Goal: Task Accomplishment & Management: Manage account settings

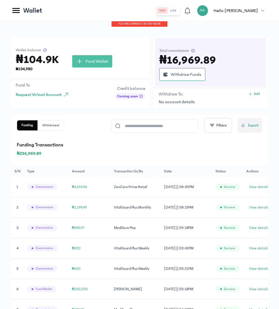
click at [16, 10] on icon at bounding box center [15, 10] width 7 height 5
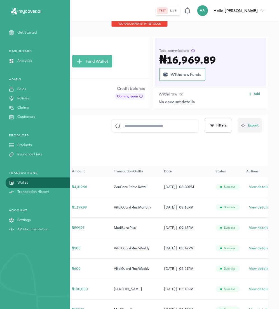
click at [22, 145] on p "Products" at bounding box center [24, 145] width 15 height 6
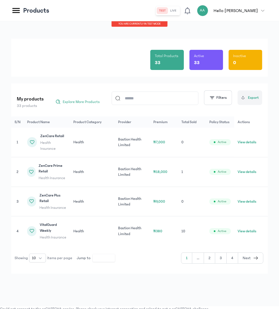
scroll to position [6, 0]
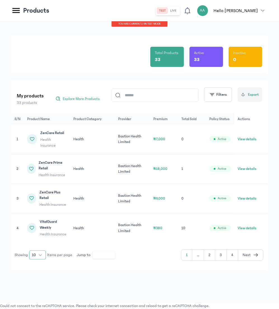
click at [39, 255] on button "10" at bounding box center [37, 255] width 17 height 9
click at [35, 225] on span "40" at bounding box center [34, 225] width 4 height 6
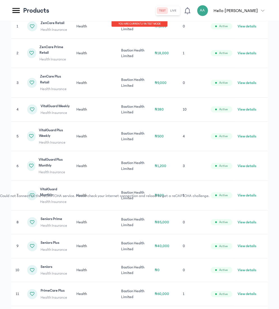
scroll to position [118, 0]
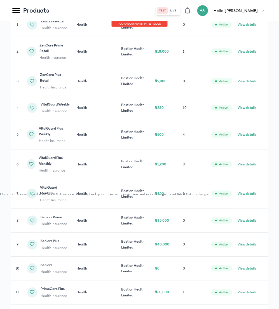
click at [250, 167] on button "View details" at bounding box center [247, 165] width 19 height 6
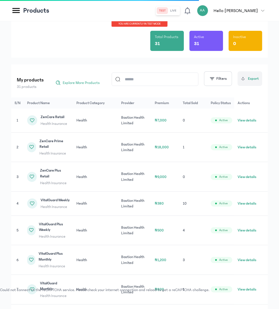
scroll to position [0, 0]
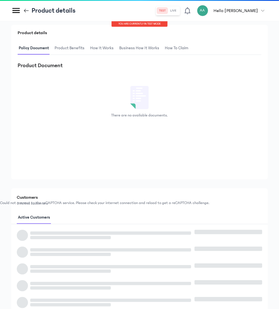
scroll to position [140, 0]
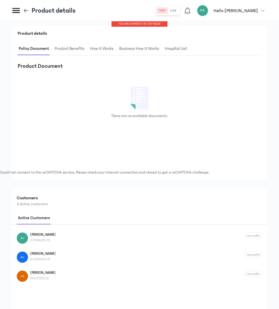
click at [73, 46] on span "Product Benefits" at bounding box center [70, 48] width 32 height 13
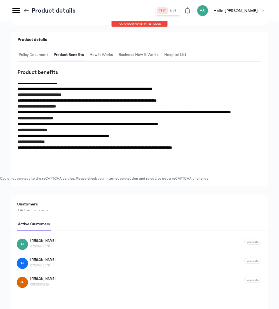
scroll to position [0, 0]
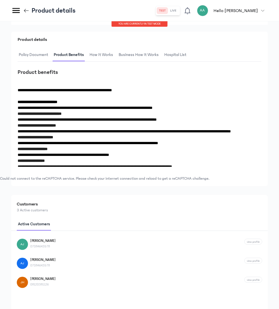
click at [101, 54] on span "How It Works" at bounding box center [102, 54] width 26 height 13
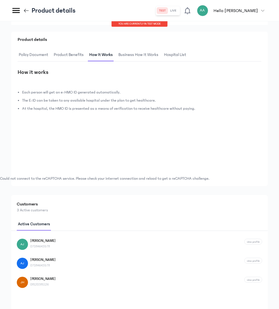
click at [128, 53] on span "Business How It Works" at bounding box center [138, 54] width 42 height 13
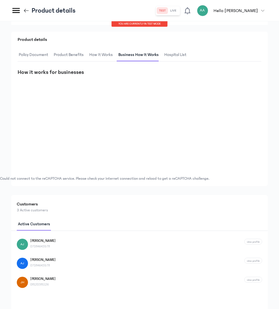
click at [100, 53] on span "How It Works" at bounding box center [101, 54] width 26 height 13
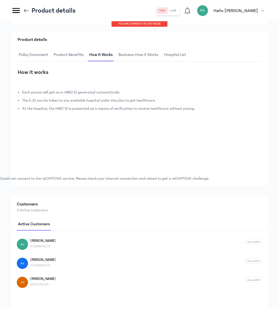
click at [22, 92] on li "Each person will get an e-HMO ID generated automatically." at bounding box center [137, 94] width 231 height 8
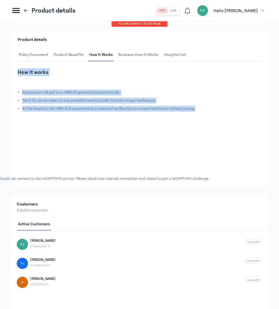
drag, startPoint x: 17, startPoint y: 70, endPoint x: 197, endPoint y: 114, distance: 184.6
click at [197, 114] on div "Product details Policy Document Product Benefits How It Works Business How It W…" at bounding box center [139, 109] width 257 height 155
copy div "How it works Each person will get an e-HMO ID generated automatically. The E-ID…"
click at [64, 54] on span "Product Benefits" at bounding box center [69, 54] width 32 height 13
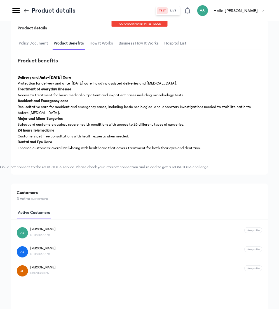
scroll to position [146, 0]
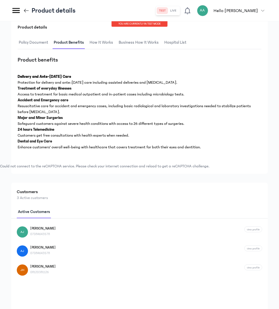
click at [15, 11] on icon at bounding box center [16, 11] width 10 height 10
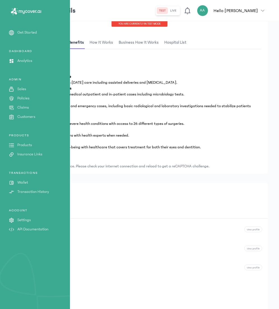
click at [24, 145] on p "Products" at bounding box center [24, 145] width 15 height 6
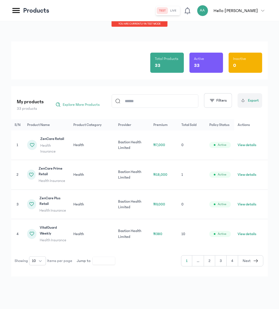
click at [246, 144] on button "View details" at bounding box center [247, 145] width 19 height 6
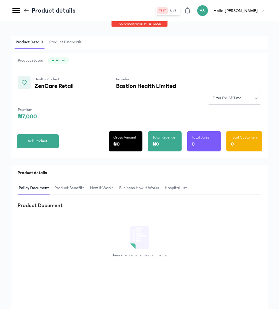
click at [65, 187] on span "Product Benefits" at bounding box center [70, 188] width 32 height 13
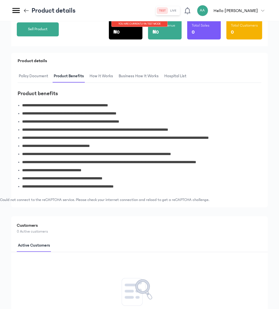
scroll to position [128, 0]
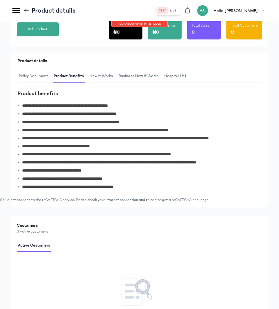
click at [15, 8] on icon at bounding box center [15, 10] width 7 height 5
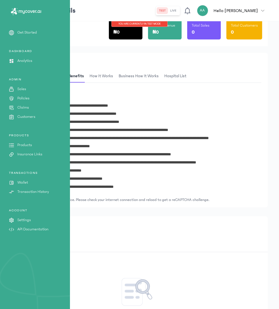
click at [22, 152] on p "Insurance Links" at bounding box center [29, 155] width 25 height 6
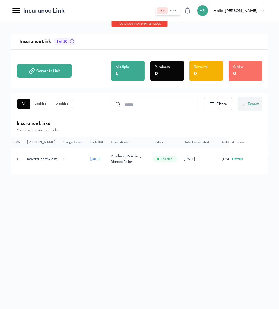
click at [238, 159] on button "Details" at bounding box center [238, 159] width 11 height 6
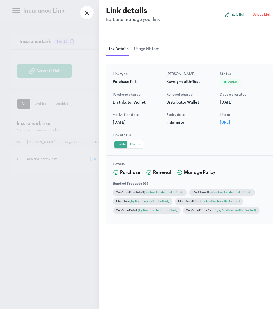
click at [234, 16] on span "Edit link" at bounding box center [238, 15] width 13 height 6
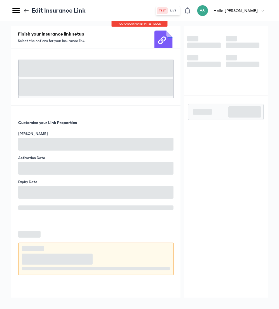
scroll to position [6, 0]
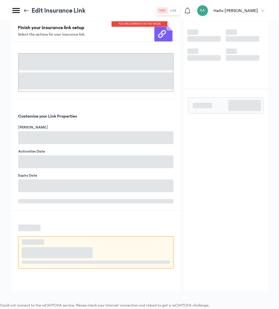
click at [86, 106] on div "Customise your Link Properties [PERSON_NAME] Activation Date Expiry Date" at bounding box center [96, 155] width 170 height 112
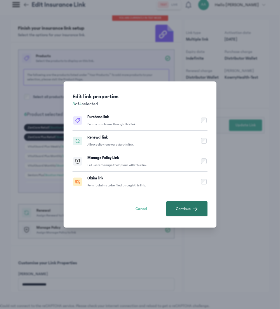
click at [184, 209] on span "Continue" at bounding box center [183, 209] width 15 height 6
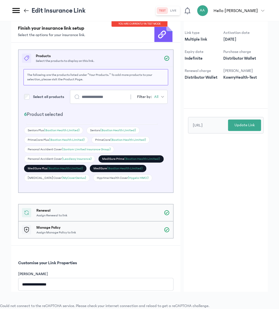
scroll to position [45, 0]
click at [108, 156] on div "MediSure Prime (Bastion Health Limited)" at bounding box center [131, 158] width 65 height 7
click at [98, 165] on div "MediSure (Bastion Health Limited)" at bounding box center [118, 168] width 56 height 7
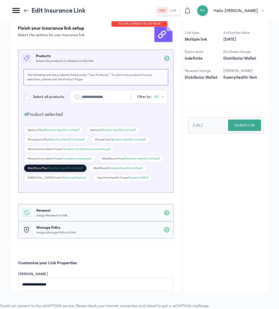
click at [37, 165] on div "MediSure Plus (Bastion Health Limited)" at bounding box center [55, 168] width 63 height 7
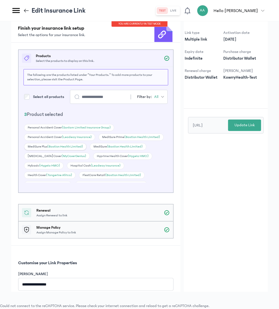
scroll to position [43, 0]
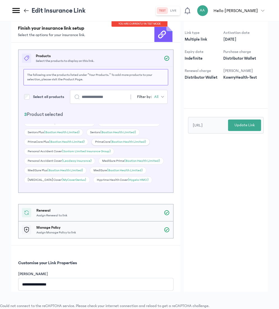
click at [98, 138] on div "PrimeCare (Bastion Health Limited)" at bounding box center [121, 141] width 58 height 7
click at [38, 138] on div "PrimeCare Plus (Bastion Health Limited)" at bounding box center [56, 141] width 64 height 7
click at [33, 167] on div "FlexiCare Plus (Hygeia HMO)" at bounding box center [48, 170] width 48 height 7
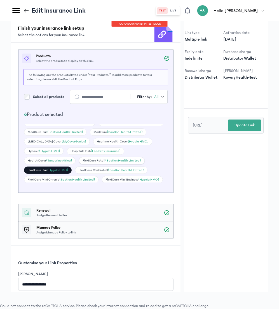
click at [93, 157] on div "FlexiCare Retail (Bastion Health Limited)" at bounding box center [112, 160] width 66 height 7
click at [87, 167] on div "FlexiCare Mini Retail (Bastion Health Limited)" at bounding box center [111, 170] width 72 height 7
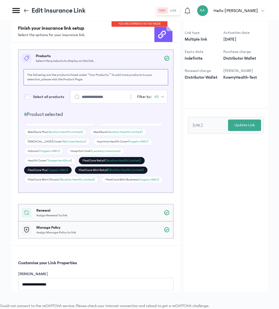
click at [44, 176] on div "FlexiCare Mini Chronic (Bastion Health Limited)" at bounding box center [61, 179] width 75 height 7
click at [107, 176] on div "FlexiCare Mini Business (Hygeia HMO)" at bounding box center [132, 179] width 61 height 7
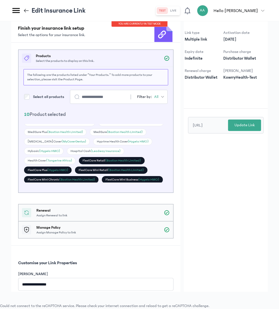
scroll to position [106, 0]
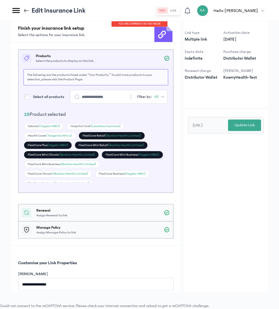
click at [117, 151] on div "FlexiCare Mini Business (Hygeia HMO)" at bounding box center [132, 154] width 61 height 7
click at [39, 170] on div "FlexiCare Chronic (Bastion Health Limited)" at bounding box center [58, 173] width 68 height 7
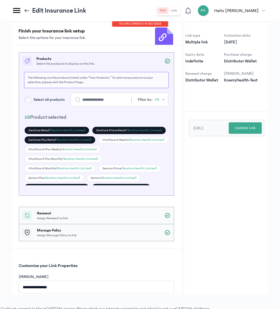
scroll to position [3, 0]
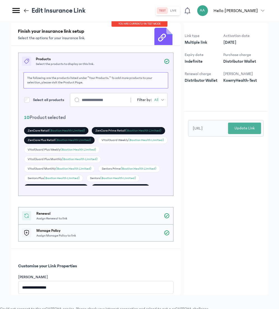
click at [249, 128] on p "Update Link" at bounding box center [245, 129] width 20 height 6
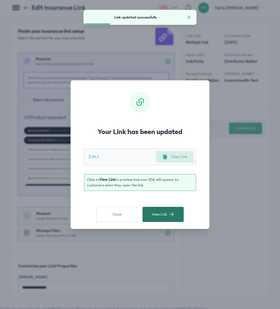
click at [159, 215] on span "View Link" at bounding box center [159, 215] width 15 height 6
